Goal: Task Accomplishment & Management: Manage account settings

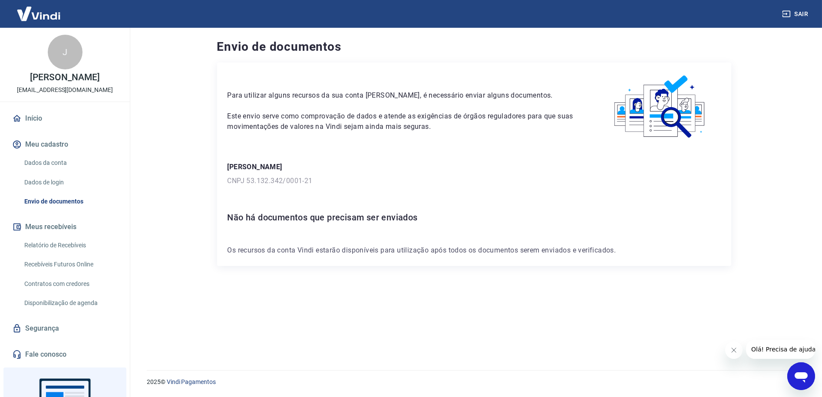
drag, startPoint x: 398, startPoint y: 138, endPoint x: 405, endPoint y: 225, distance: 87.1
click at [398, 140] on div "Para utilizar alguns recursos da sua conta Vindi, é necessário enviar alguns do…" at bounding box center [474, 107] width 493 height 68
click at [520, 284] on div "Para utilizar alguns recursos da sua conta Vindi, é necessário enviar alguns do…" at bounding box center [474, 206] width 514 height 287
